Goal: Information Seeking & Learning: Understand process/instructions

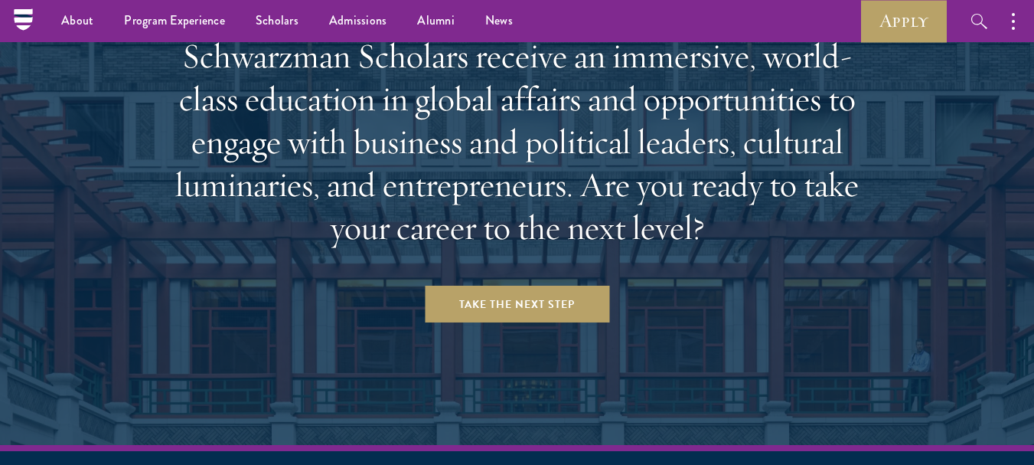
scroll to position [6277, 0]
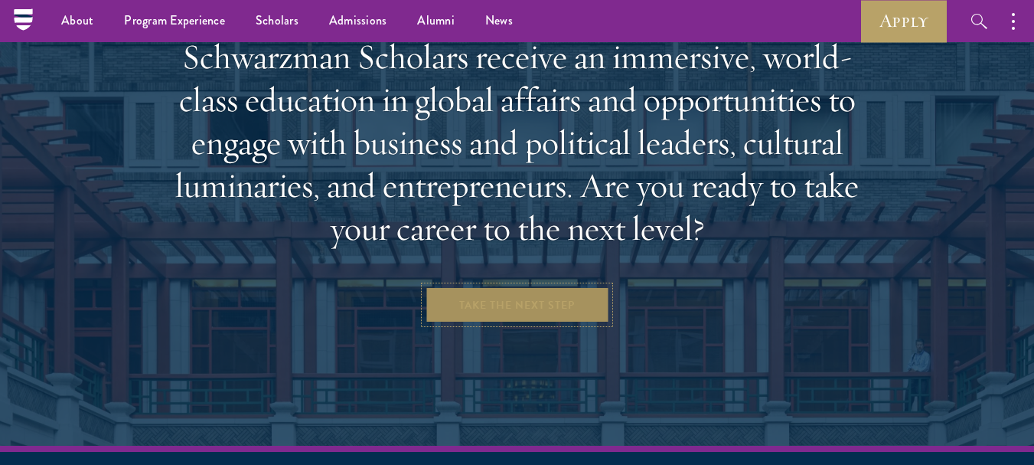
click at [460, 286] on link "Take the Next Step" at bounding box center [517, 304] width 185 height 37
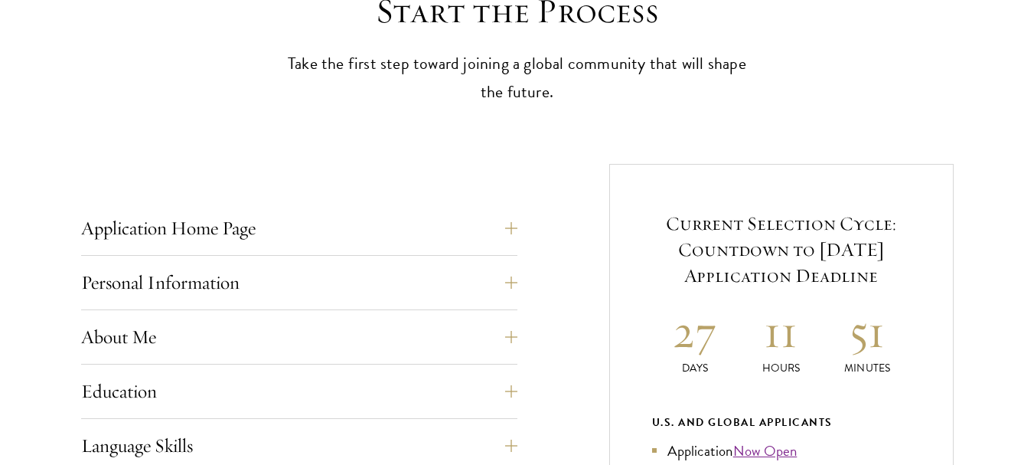
scroll to position [456, 0]
click at [331, 242] on button "Application Home Page" at bounding box center [311, 227] width 436 height 37
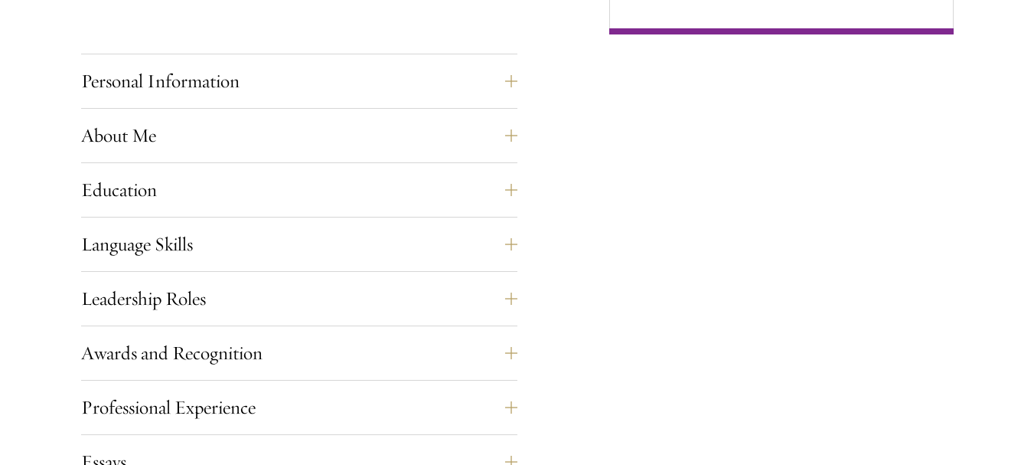
scroll to position [1341, 0]
click at [281, 296] on button "Leadership Roles" at bounding box center [311, 297] width 436 height 37
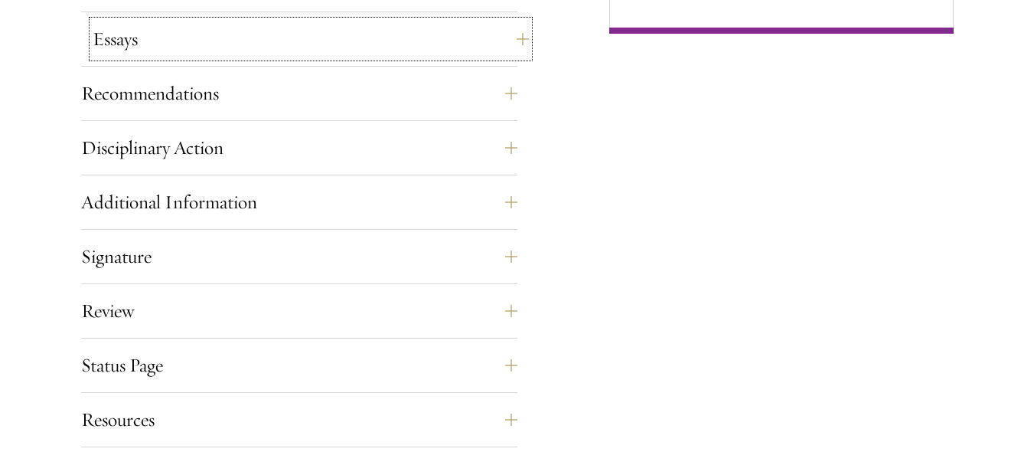
click at [420, 21] on button "Essays" at bounding box center [311, 39] width 436 height 37
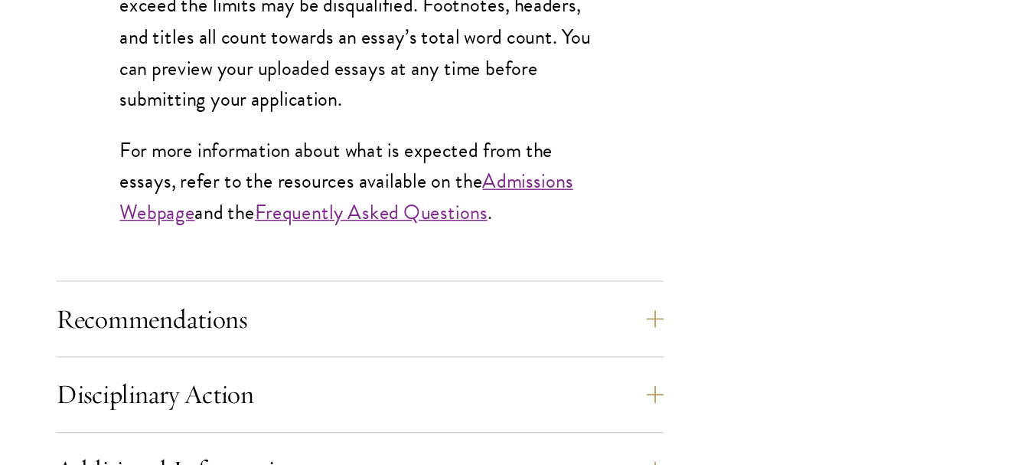
scroll to position [1314, 0]
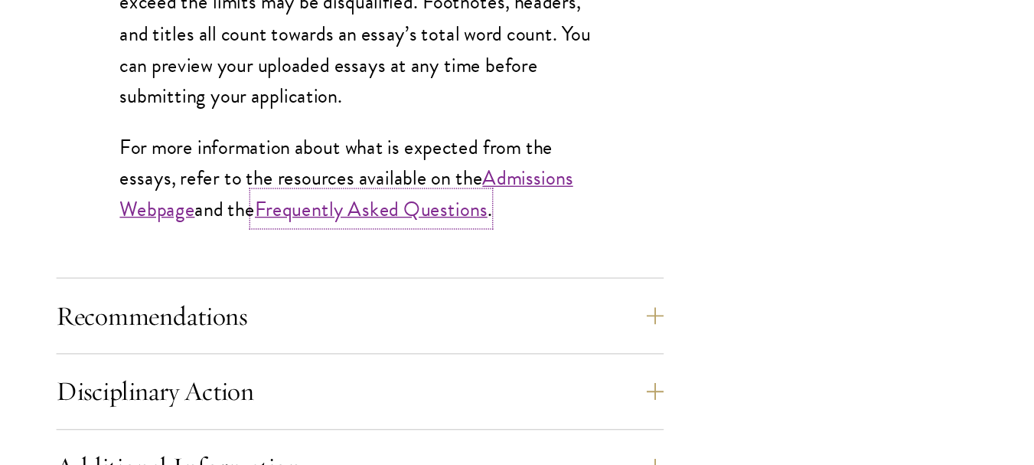
click at [298, 276] on link "Frequently Asked Questions" at bounding box center [307, 281] width 167 height 22
click at [168, 284] on link "Admissions Webpage" at bounding box center [289, 269] width 325 height 44
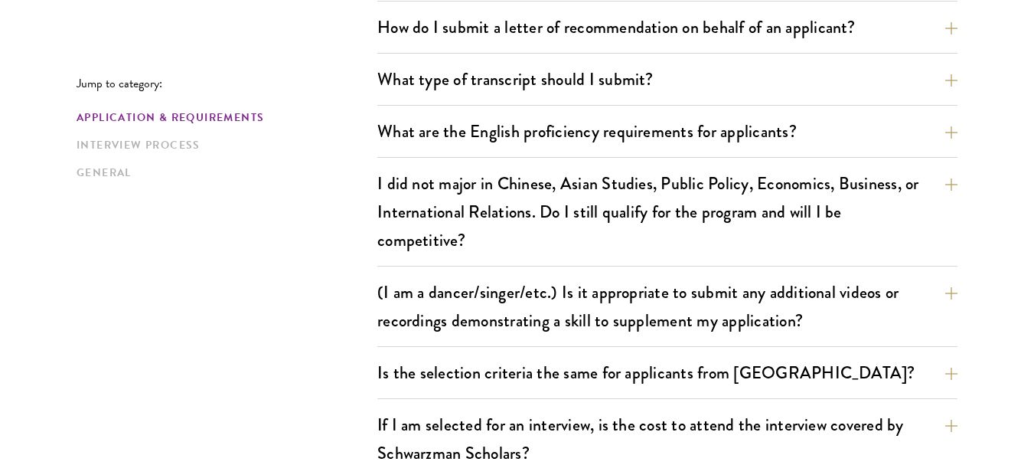
scroll to position [1191, 0]
click at [413, 243] on button "I did not major in Chinese, Asian Studies, Public Policy, Economics, Business, …" at bounding box center [667, 210] width 580 height 91
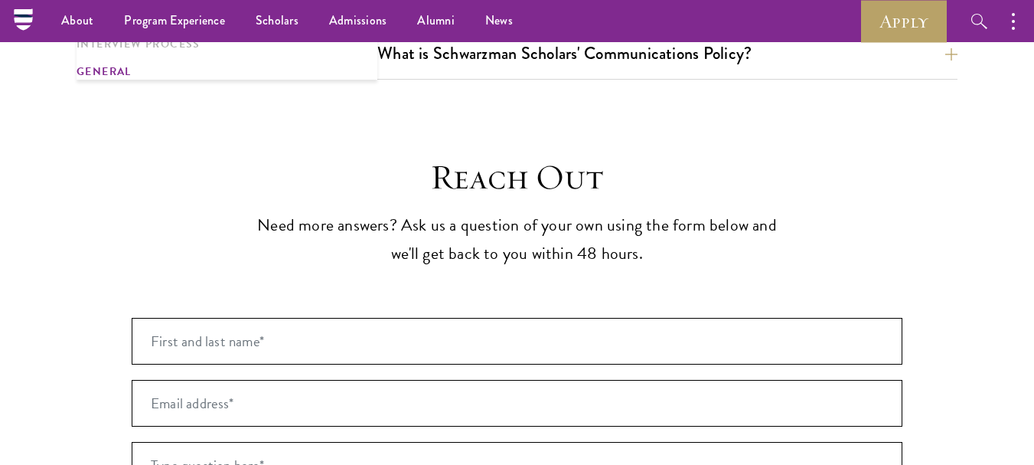
scroll to position [3087, 0]
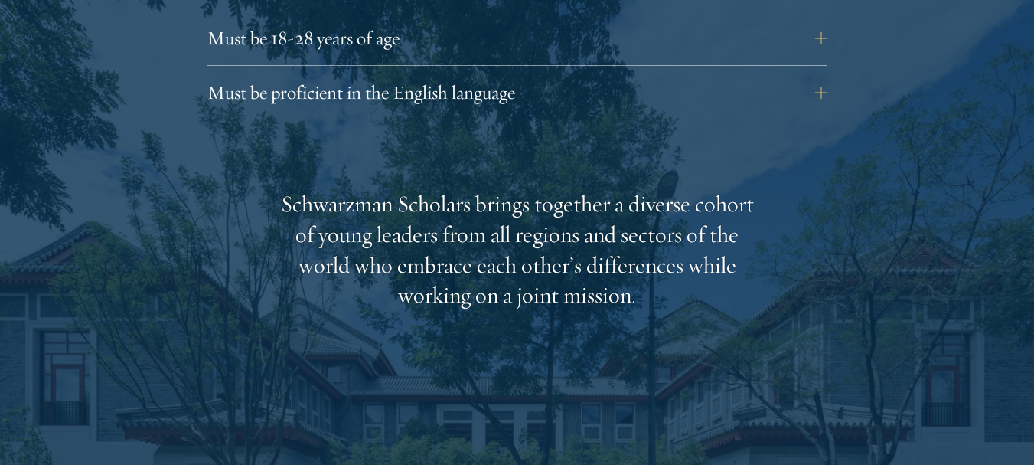
scroll to position [2279, 0]
